Goal: Task Accomplishment & Management: Complete application form

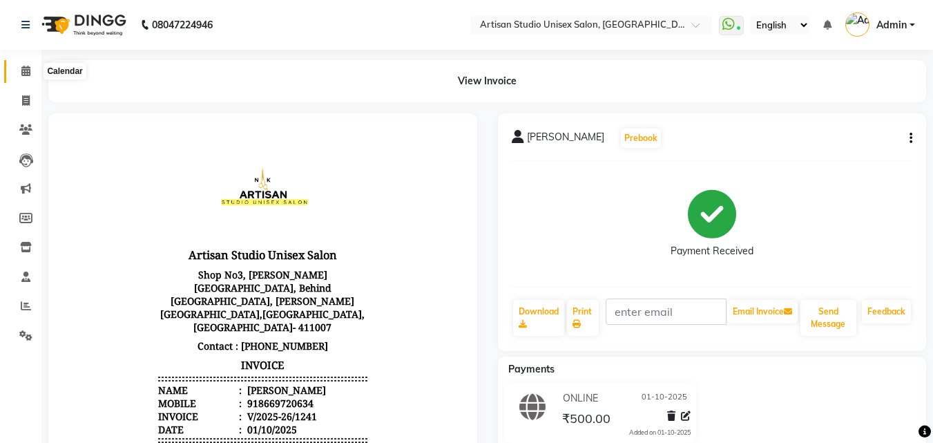
click at [21, 66] on icon at bounding box center [25, 71] width 9 height 10
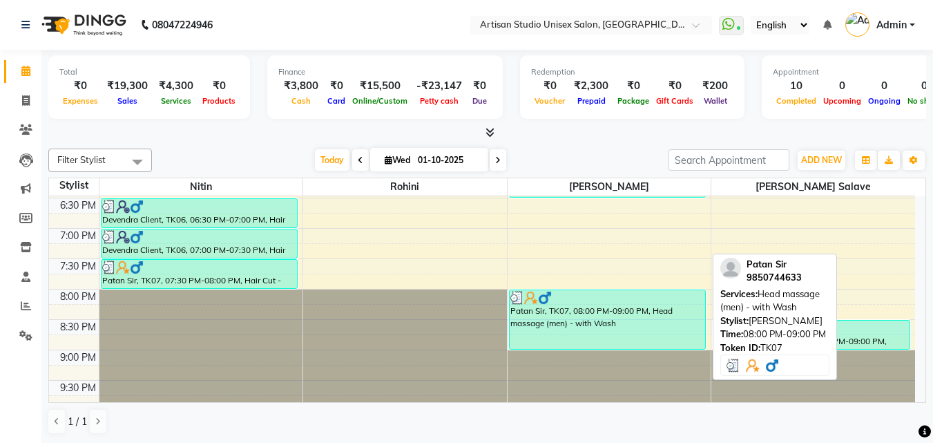
scroll to position [645, 0]
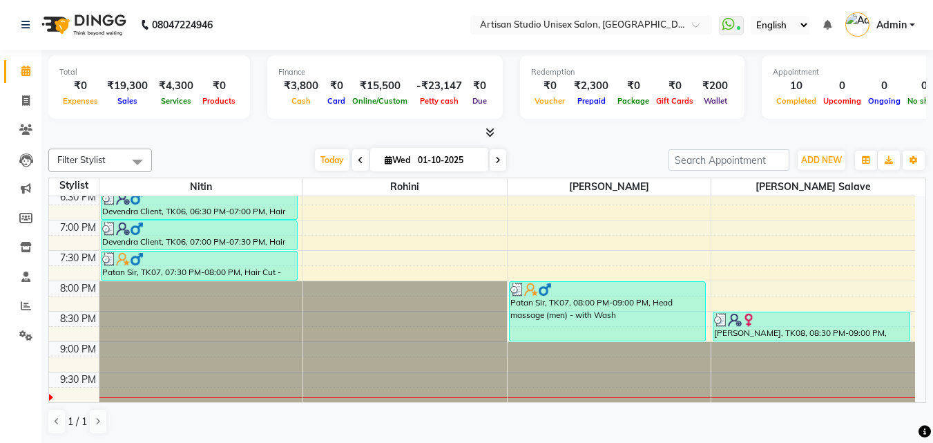
click at [574, 344] on div at bounding box center [610, 372] width 204 height 60
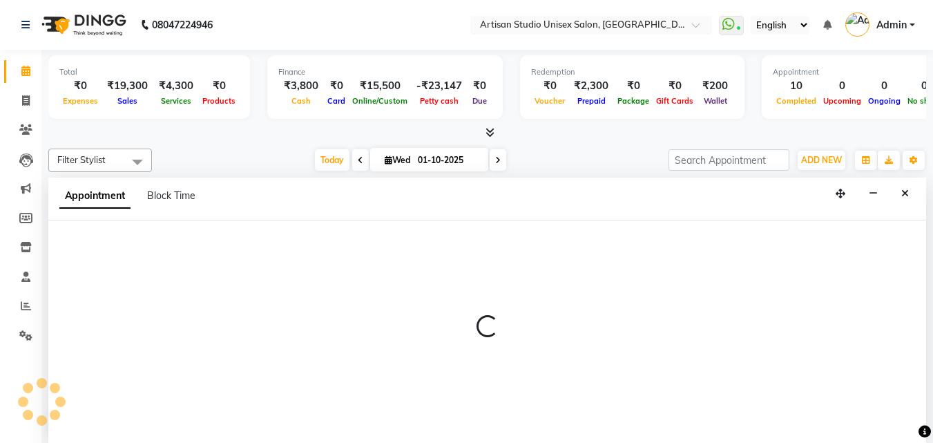
select select "51857"
select select "1170"
select select "tentative"
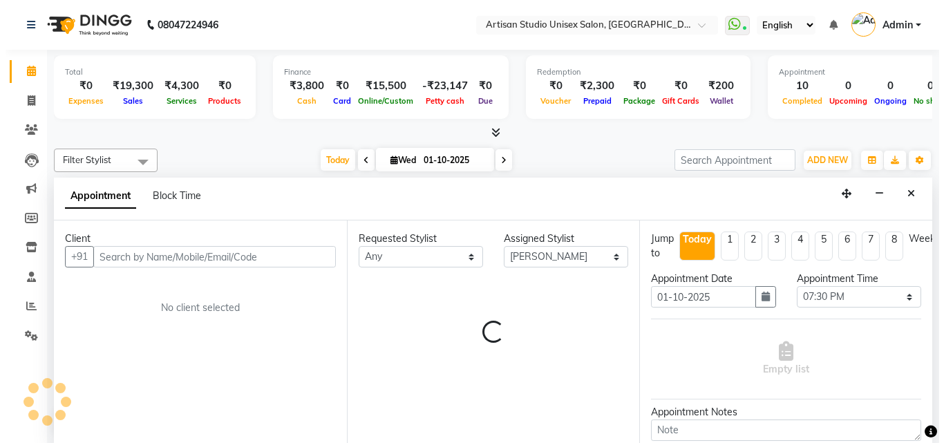
scroll to position [1, 0]
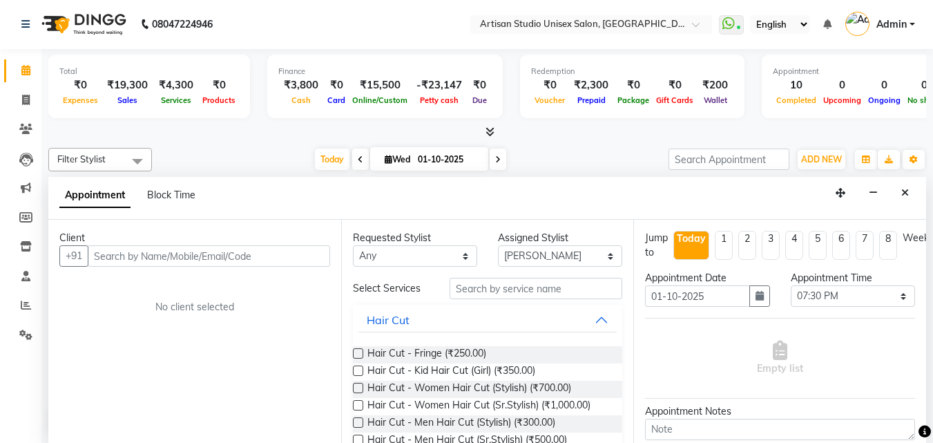
click at [205, 256] on input "text" at bounding box center [209, 255] width 243 height 21
type input "p"
type input "9300035490"
click at [295, 254] on span "Add Client" at bounding box center [301, 255] width 46 height 12
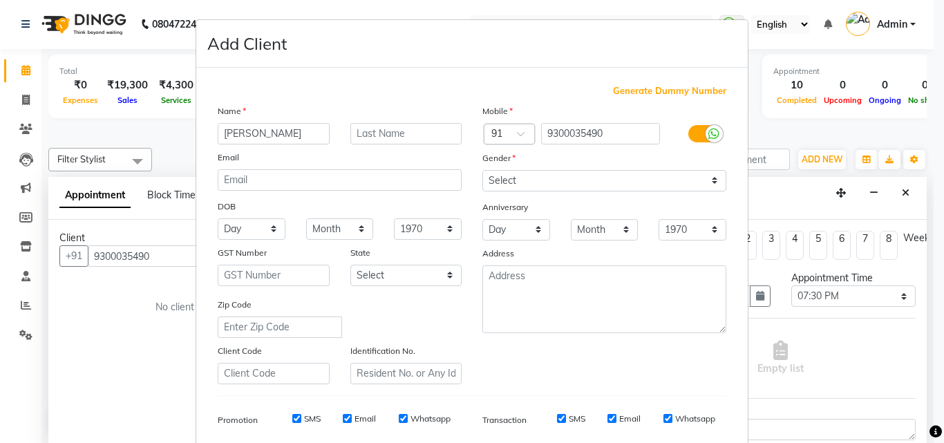
type input "[PERSON_NAME]"
click at [414, 133] on input "text" at bounding box center [406, 133] width 112 height 21
type input "Agrwal"
click at [710, 183] on select "Select [DEMOGRAPHIC_DATA] [DEMOGRAPHIC_DATA] Other Prefer Not To Say" at bounding box center [604, 180] width 244 height 21
select select "[DEMOGRAPHIC_DATA]"
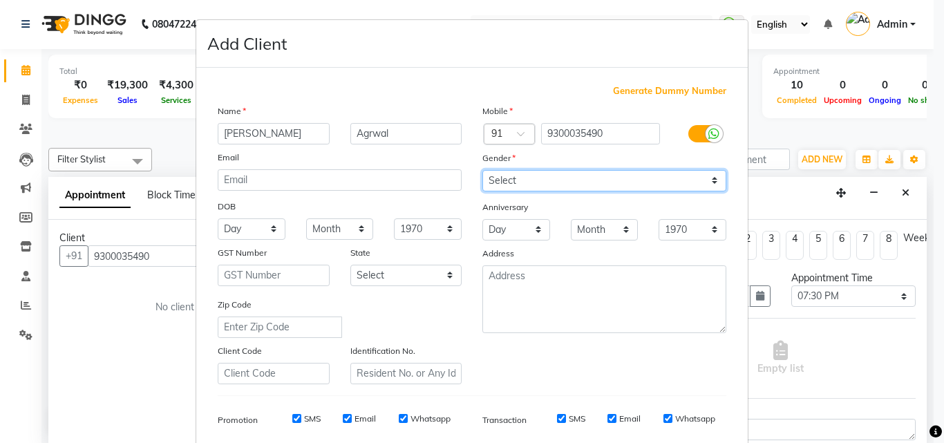
click at [482, 170] on select "Select [DEMOGRAPHIC_DATA] [DEMOGRAPHIC_DATA] Other Prefer Not To Say" at bounding box center [604, 180] width 244 height 21
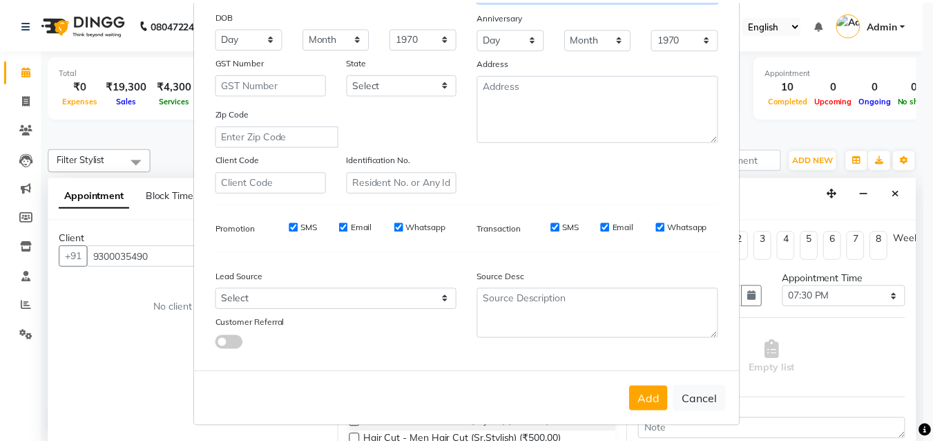
scroll to position [195, 0]
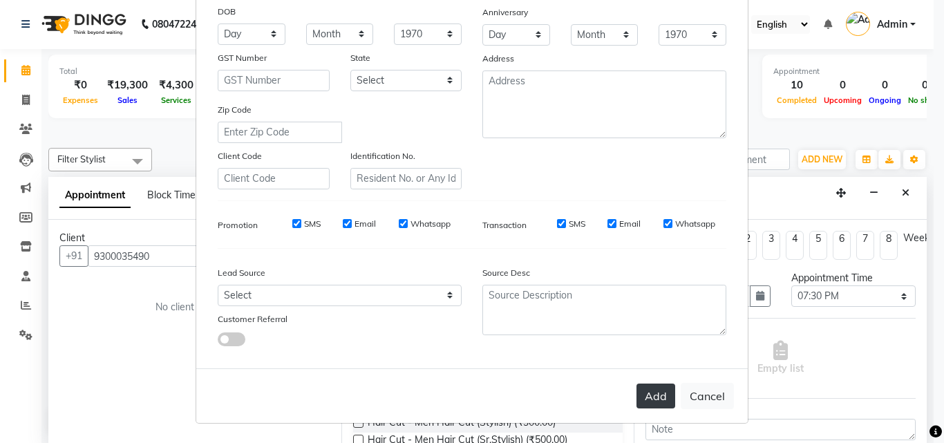
click at [656, 391] on button "Add" at bounding box center [655, 395] width 39 height 25
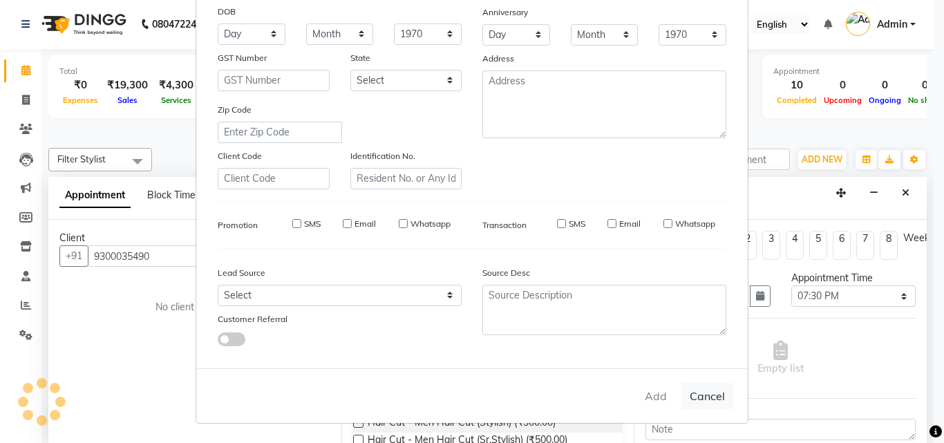
select select
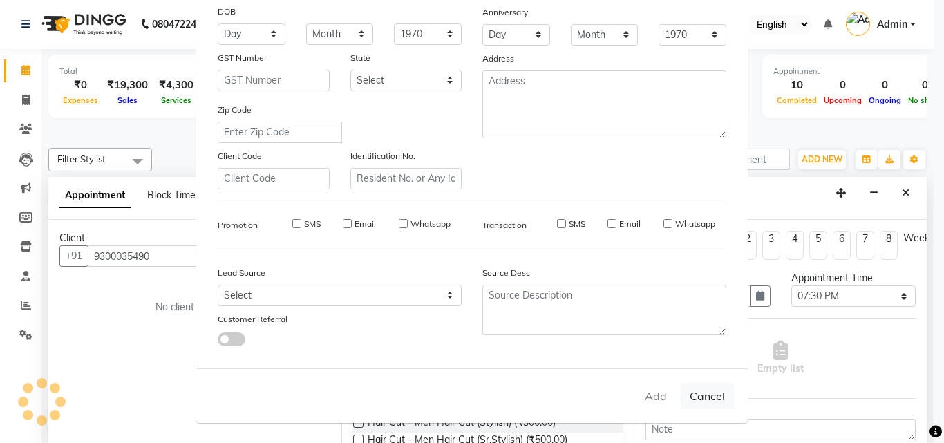
select select
checkbox input "false"
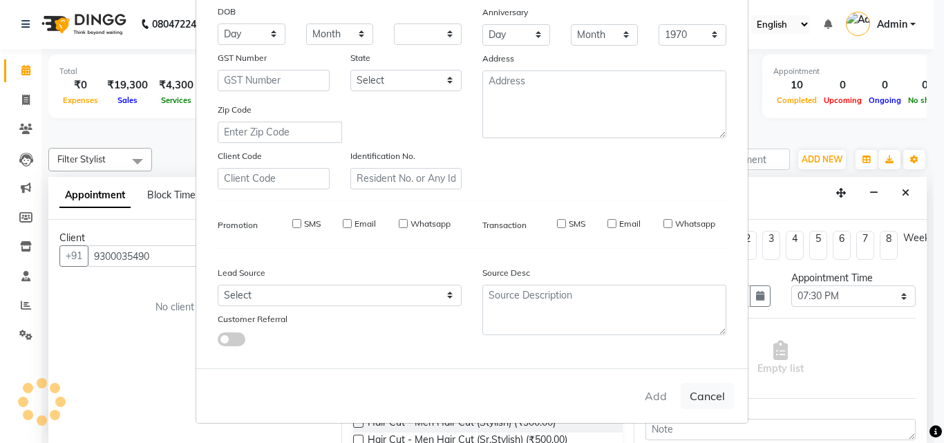
checkbox input "false"
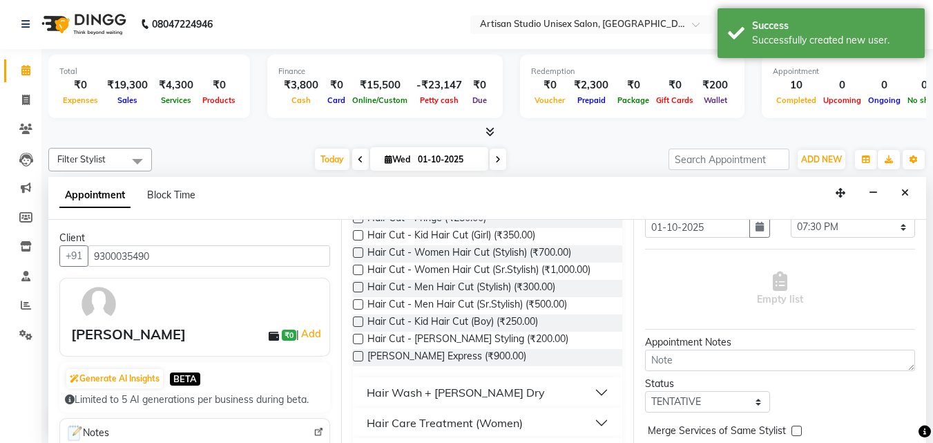
scroll to position [138, 0]
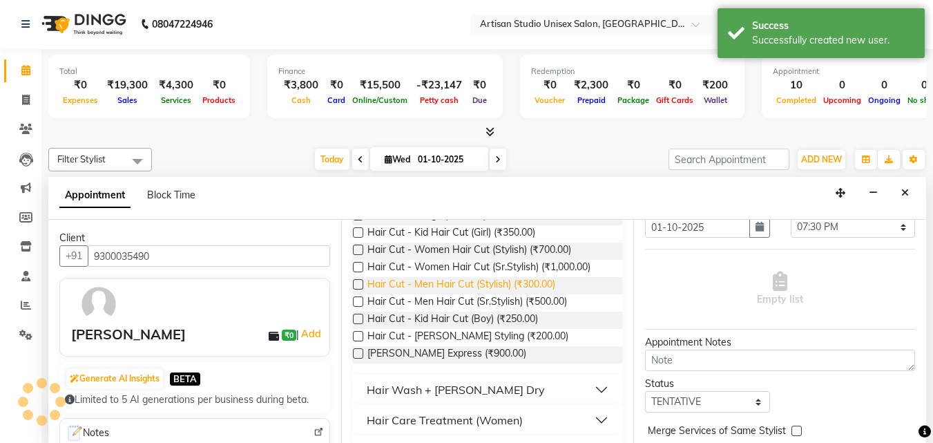
click at [547, 285] on span "Hair Cut - Men Hair Cut (Stylish) (₹300.00)" at bounding box center [462, 285] width 188 height 17
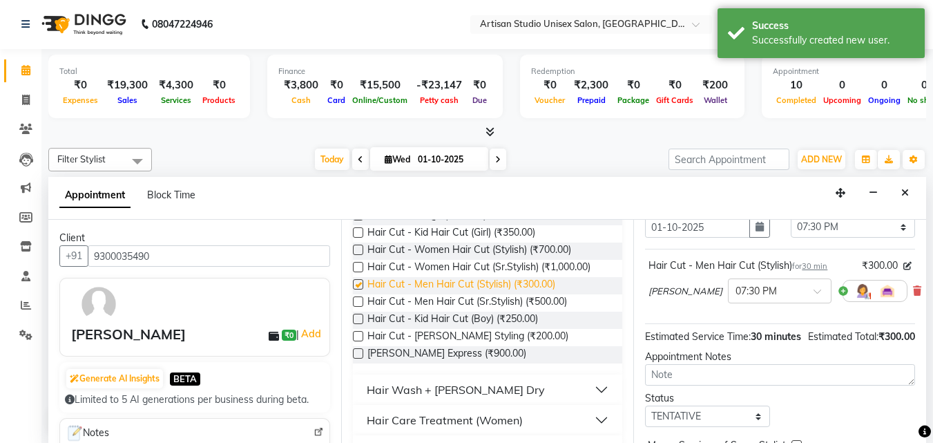
checkbox input "false"
click at [504, 333] on span "Hair Cut - [PERSON_NAME] Styling (₹200.00)" at bounding box center [468, 337] width 201 height 17
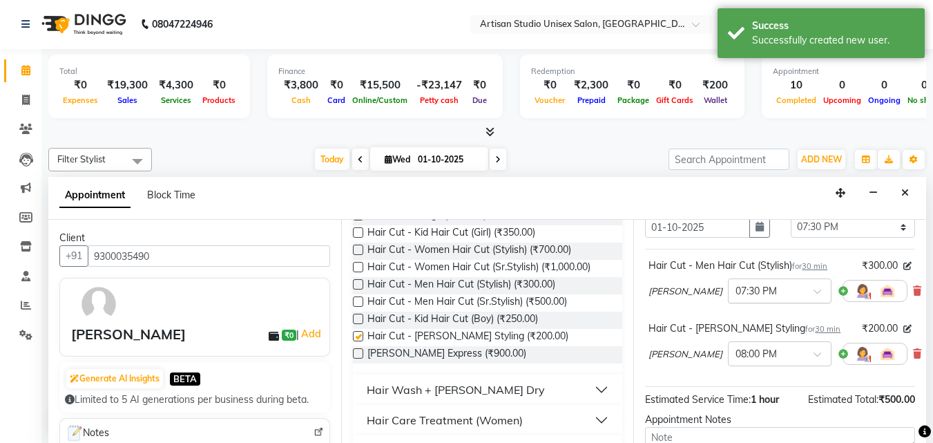
checkbox input "false"
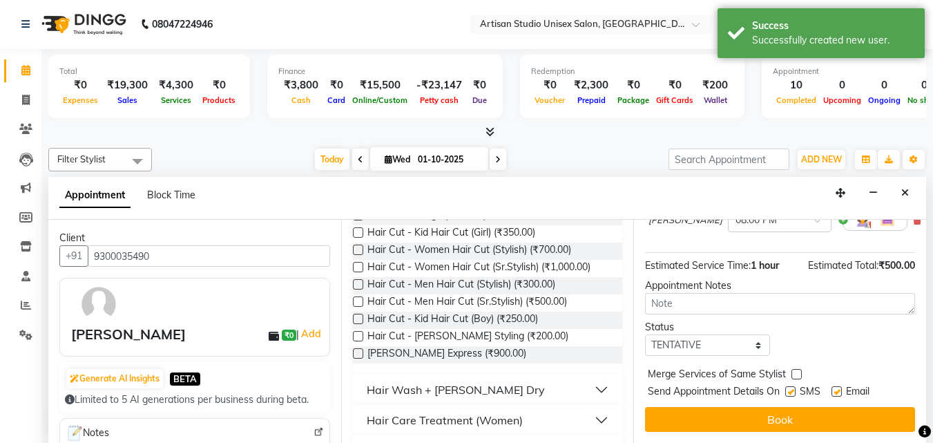
scroll to position [213, 0]
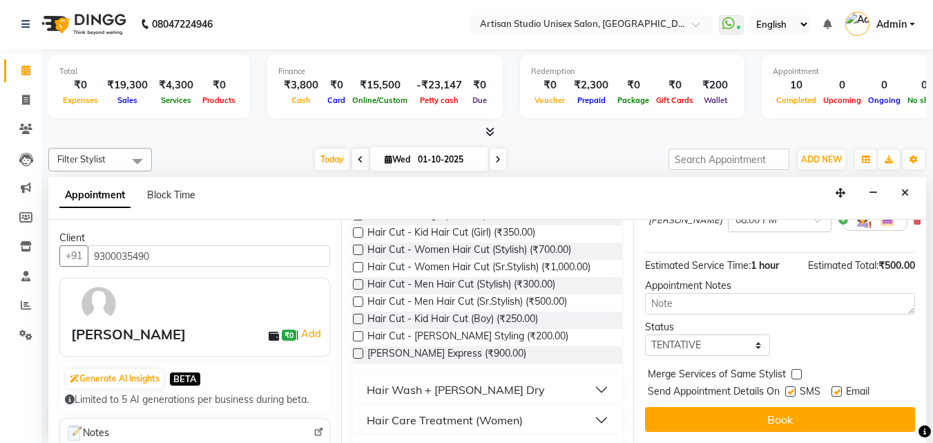
click at [790, 386] on label at bounding box center [791, 391] width 10 height 10
click at [790, 388] on input "checkbox" at bounding box center [790, 392] width 9 height 9
checkbox input "false"
click at [840, 386] on label at bounding box center [837, 391] width 10 height 10
click at [840, 388] on input "checkbox" at bounding box center [836, 392] width 9 height 9
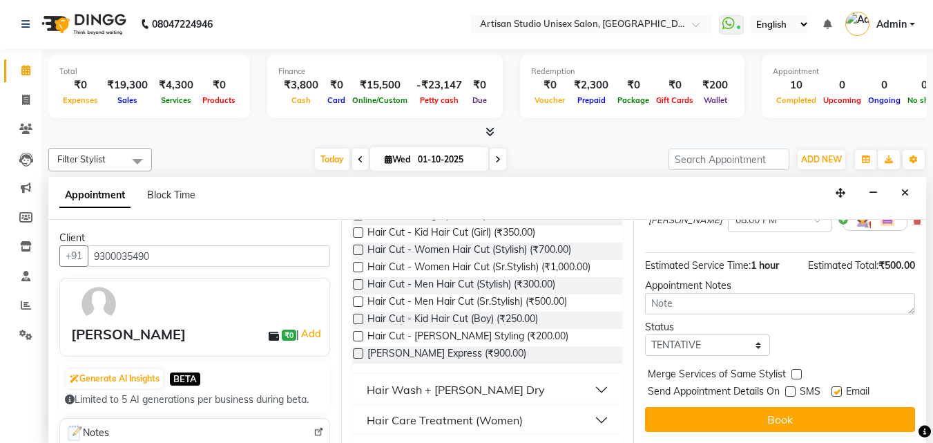
checkbox input "false"
click at [839, 407] on button "Book" at bounding box center [780, 419] width 270 height 25
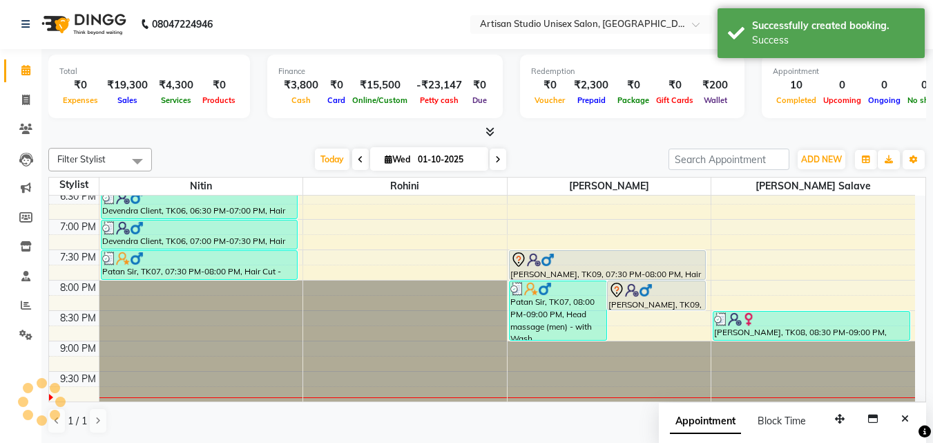
scroll to position [0, 0]
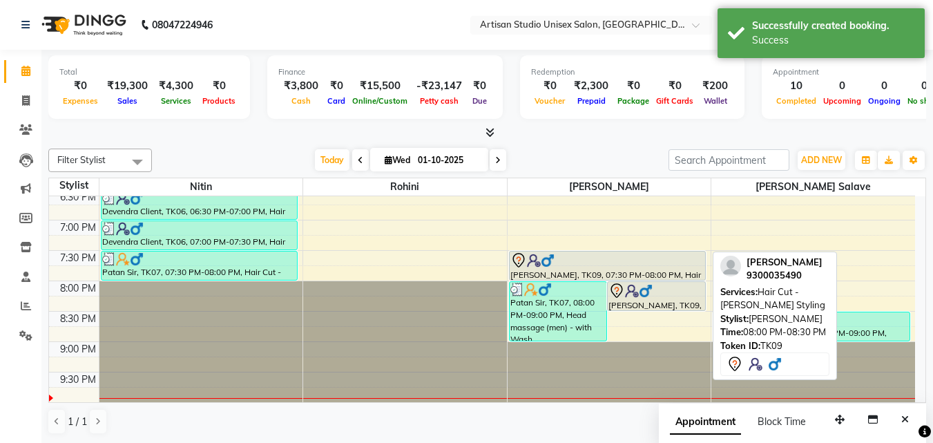
click at [664, 292] on div at bounding box center [657, 291] width 96 height 17
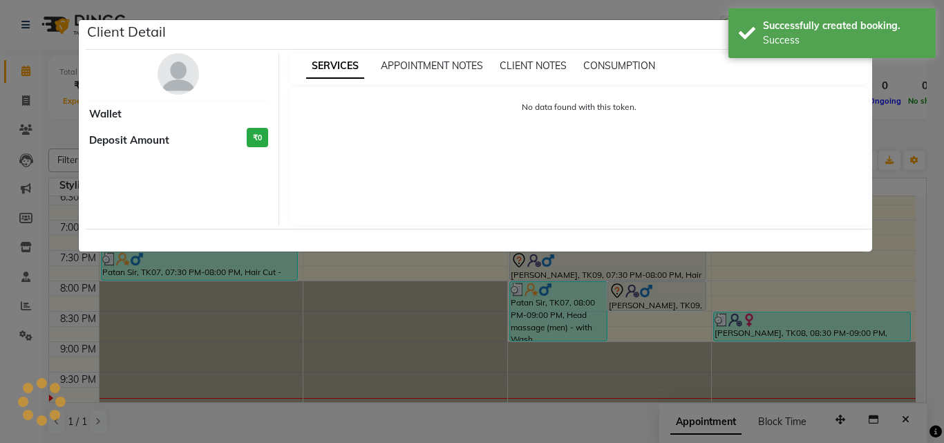
select select "7"
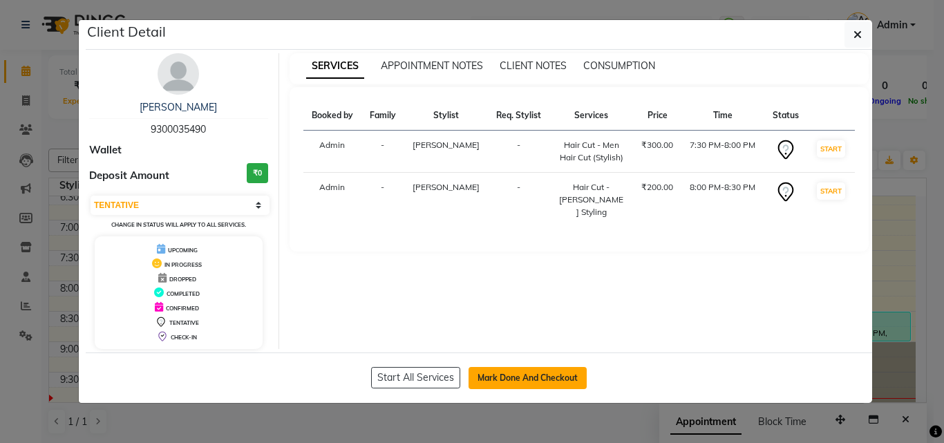
click at [525, 378] on button "Mark Done And Checkout" at bounding box center [527, 378] width 118 height 22
select select "4913"
select select "service"
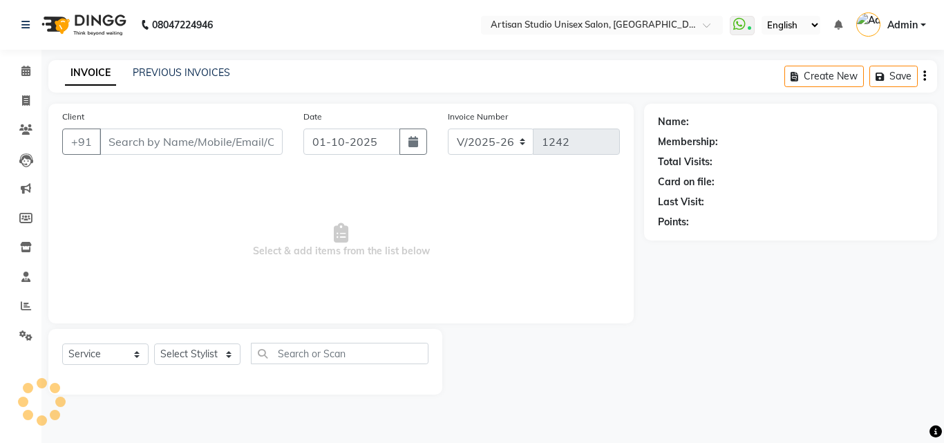
type input "9300035490"
select select "51857"
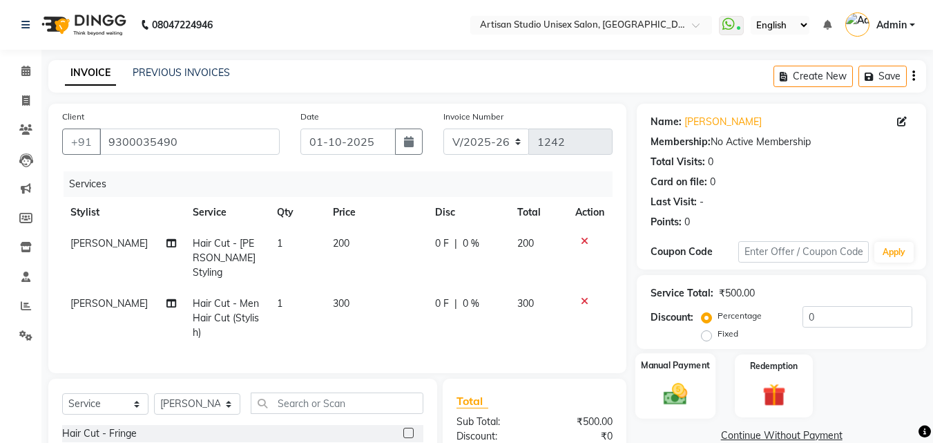
scroll to position [138, 0]
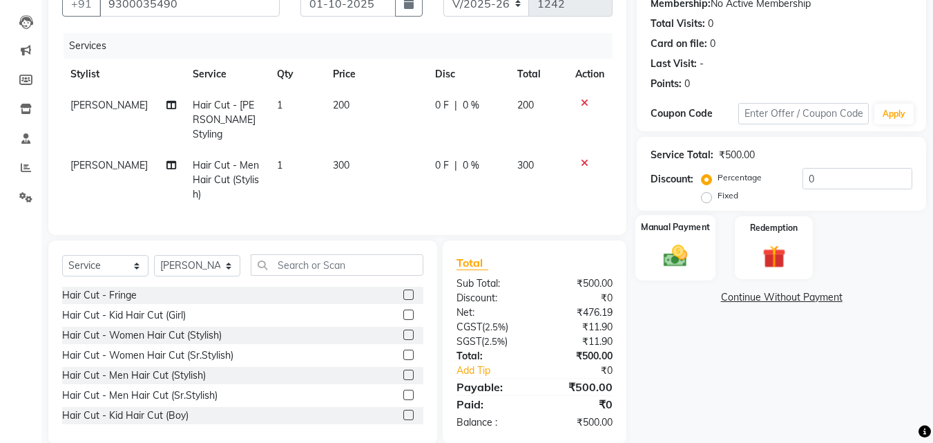
click at [682, 270] on div "Manual Payment" at bounding box center [676, 248] width 81 height 66
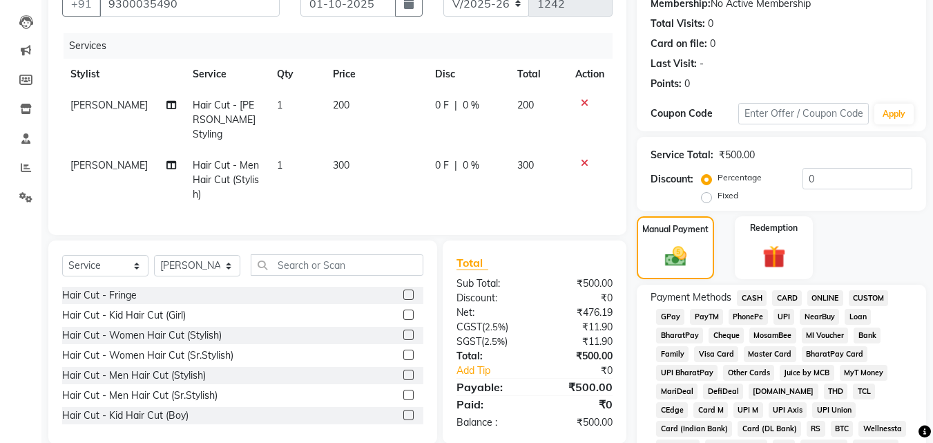
scroll to position [207, 0]
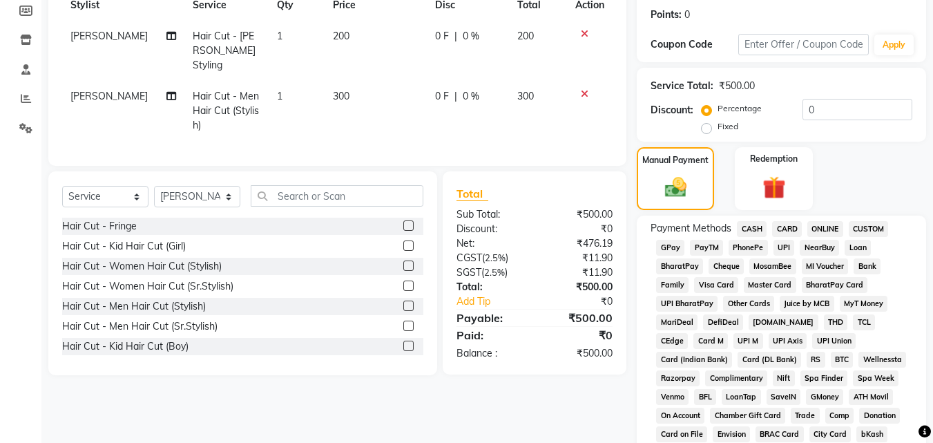
click at [812, 226] on span "ONLINE" at bounding box center [826, 229] width 36 height 16
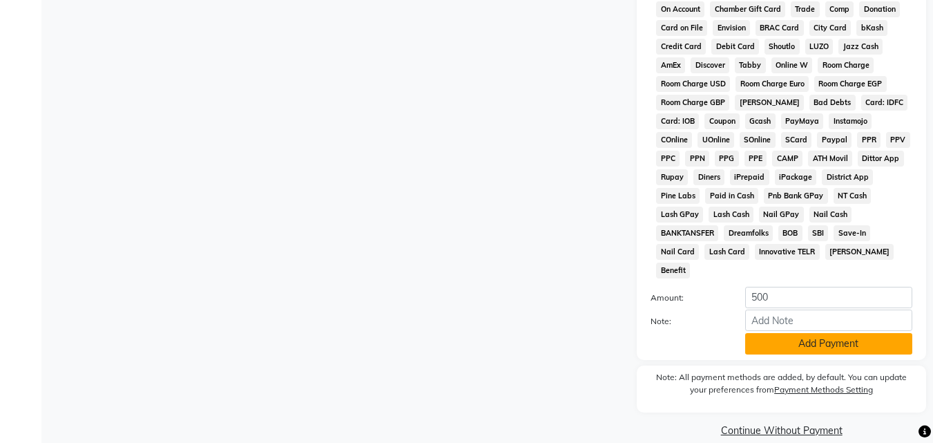
click at [816, 333] on button "Add Payment" at bounding box center [829, 343] width 167 height 21
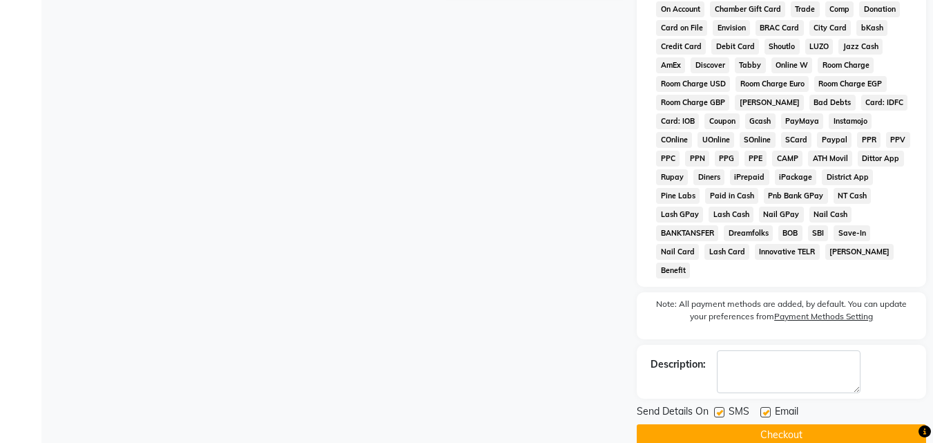
scroll to position [618, 0]
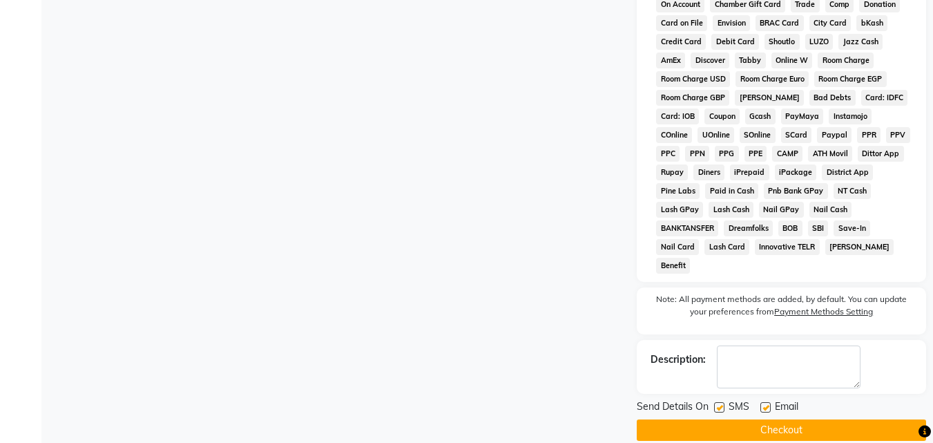
click at [718, 402] on label at bounding box center [719, 407] width 10 height 10
click at [718, 404] on input "checkbox" at bounding box center [718, 408] width 9 height 9
checkbox input "false"
click at [765, 402] on label at bounding box center [766, 407] width 10 height 10
click at [765, 404] on input "checkbox" at bounding box center [765, 408] width 9 height 9
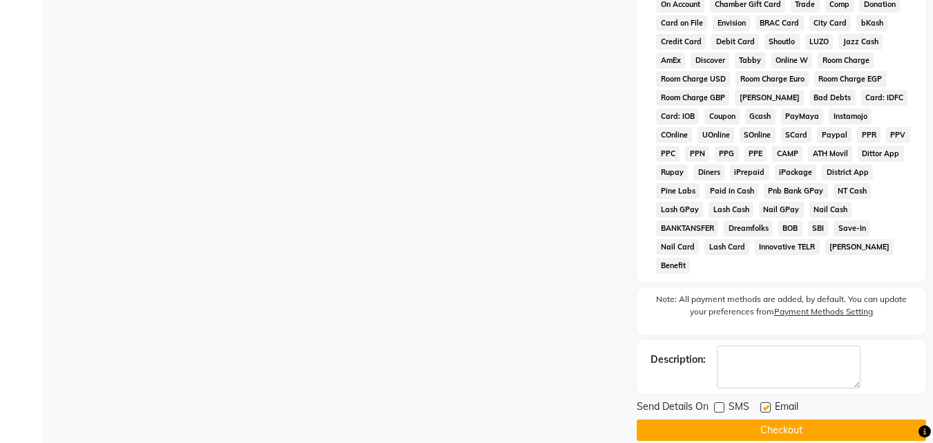
checkbox input "false"
click at [768, 419] on button "Checkout" at bounding box center [782, 429] width 290 height 21
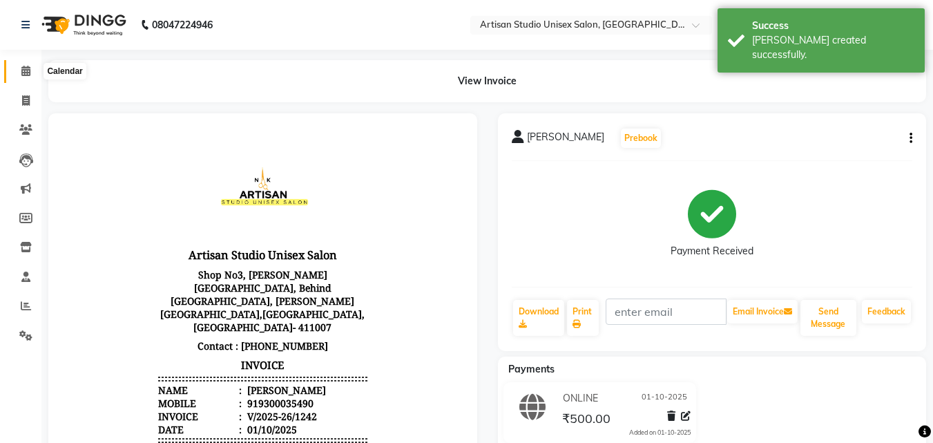
click at [26, 73] on icon at bounding box center [25, 71] width 9 height 10
